Goal: Find specific page/section: Find specific page/section

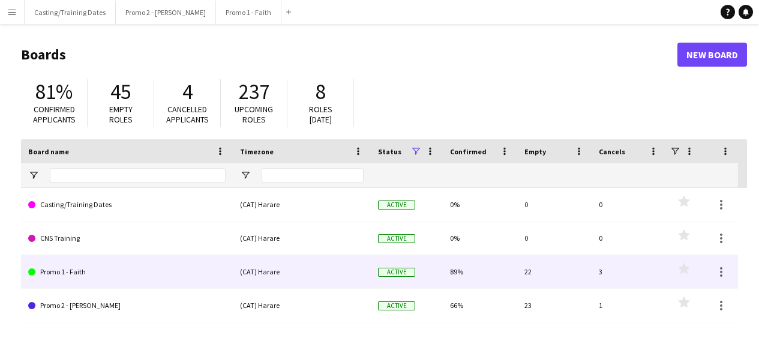
click at [70, 271] on link "Promo 1 - Faith" at bounding box center [126, 272] width 197 height 34
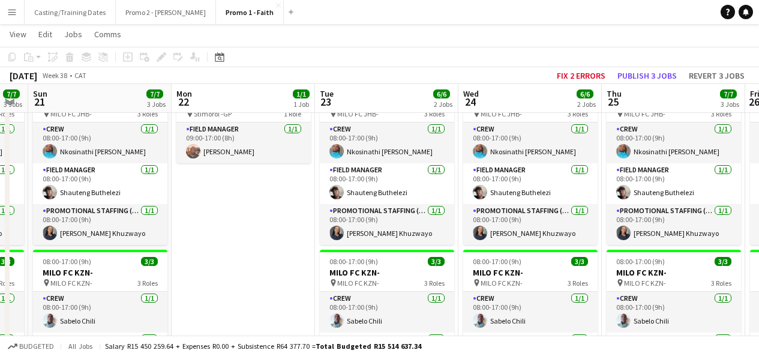
scroll to position [0, 547]
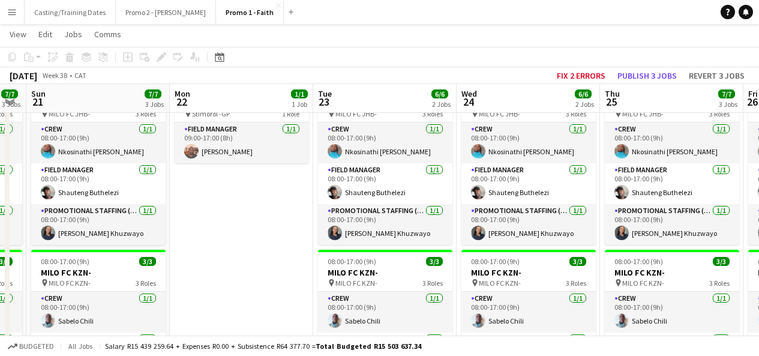
click at [8, 7] on button "Menu" at bounding box center [12, 12] width 24 height 24
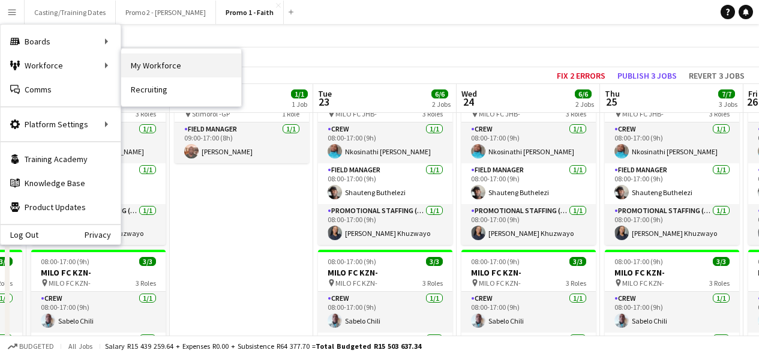
click at [148, 71] on link "My Workforce" at bounding box center [181, 65] width 120 height 24
